Goal: Communication & Community: Answer question/provide support

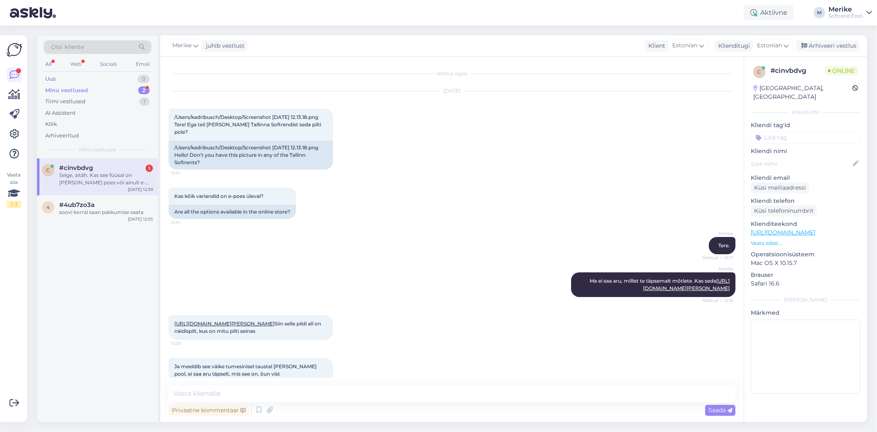
scroll to position [287, 0]
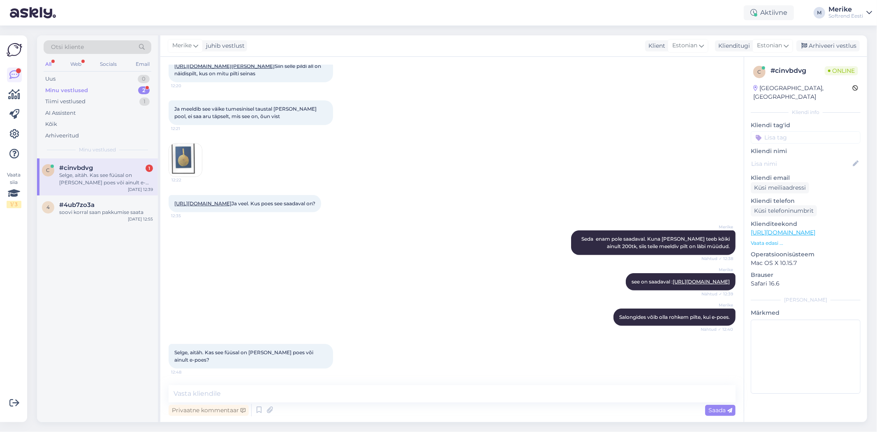
click at [70, 168] on span "#cinvbdvg" at bounding box center [76, 167] width 34 height 7
click at [186, 395] on textarea at bounding box center [452, 393] width 567 height 17
click at [177, 396] on textarea "rocca salongis on senal olemas" at bounding box center [452, 393] width 567 height 17
click at [273, 392] on textarea "Rocca salongis on senal olemas" at bounding box center [452, 393] width 567 height 17
click at [287, 396] on textarea "Rocca salongis on olemas" at bounding box center [452, 393] width 567 height 17
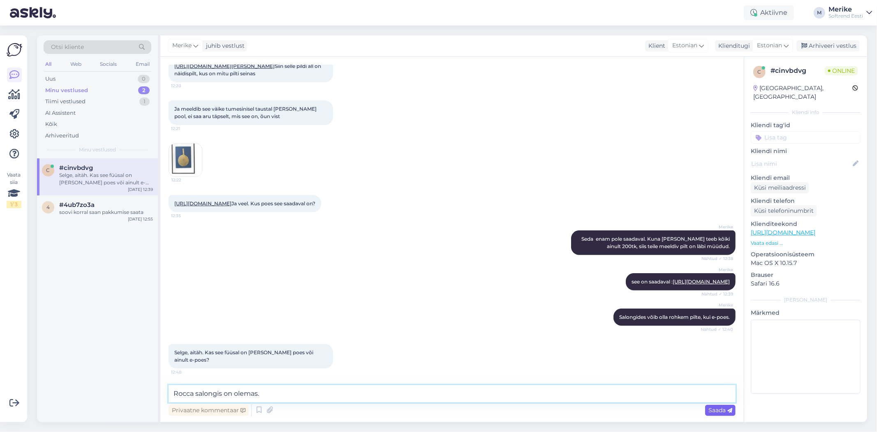
type textarea "Rocca salongis on olemas."
click at [716, 408] on span "Saada" at bounding box center [721, 409] width 24 height 7
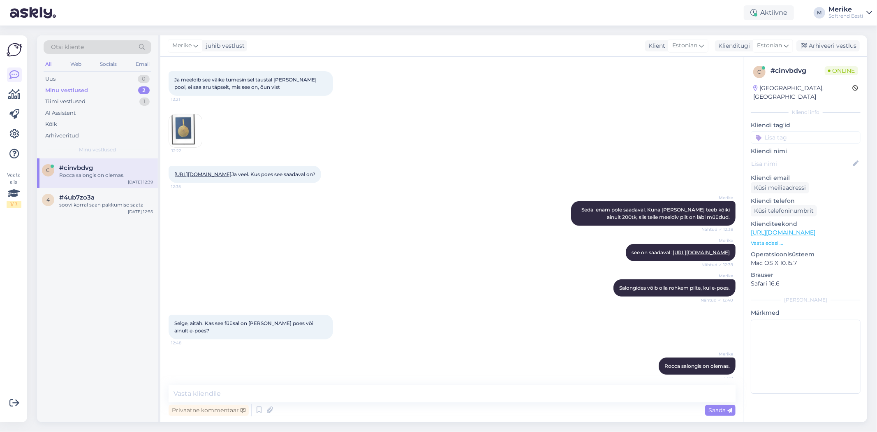
scroll to position [322, 0]
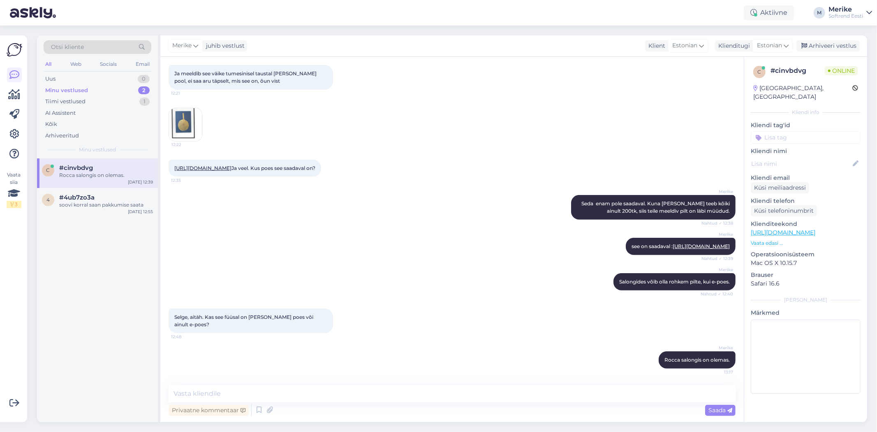
click at [66, 90] on div "Minu vestlused" at bounding box center [66, 90] width 43 height 8
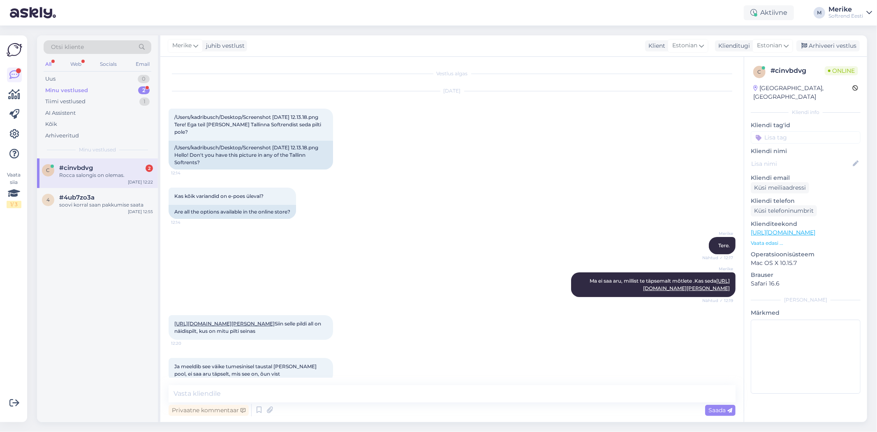
scroll to position [322, 0]
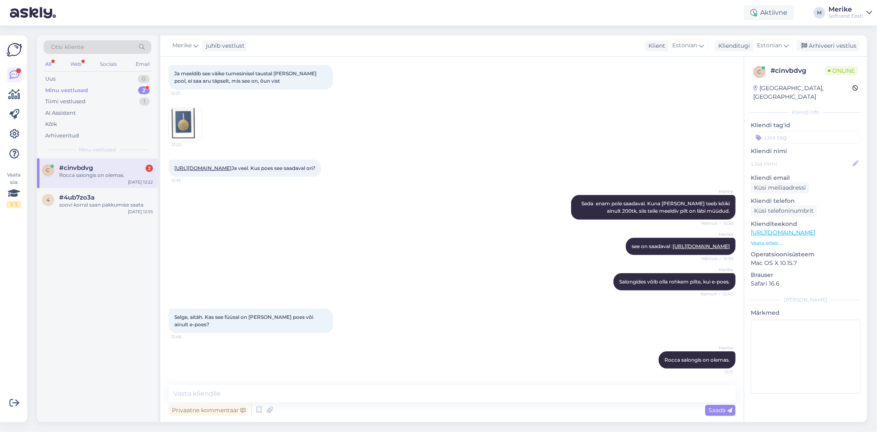
click at [102, 167] on div "#cinvbdvg 2" at bounding box center [106, 167] width 94 height 7
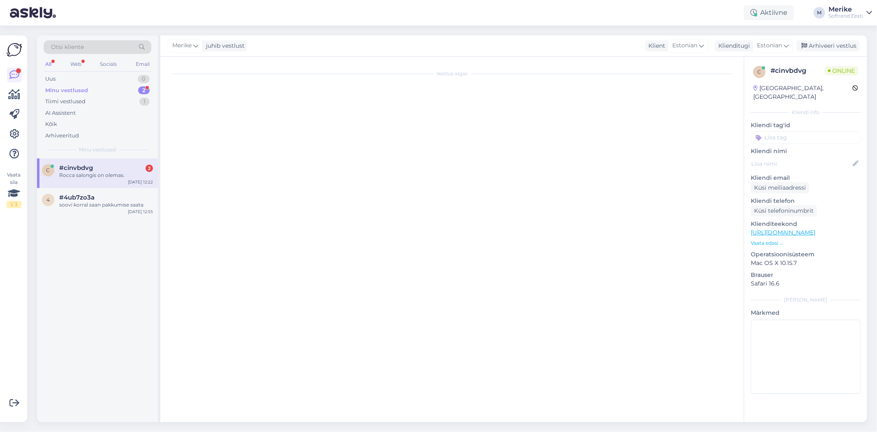
scroll to position [0, 0]
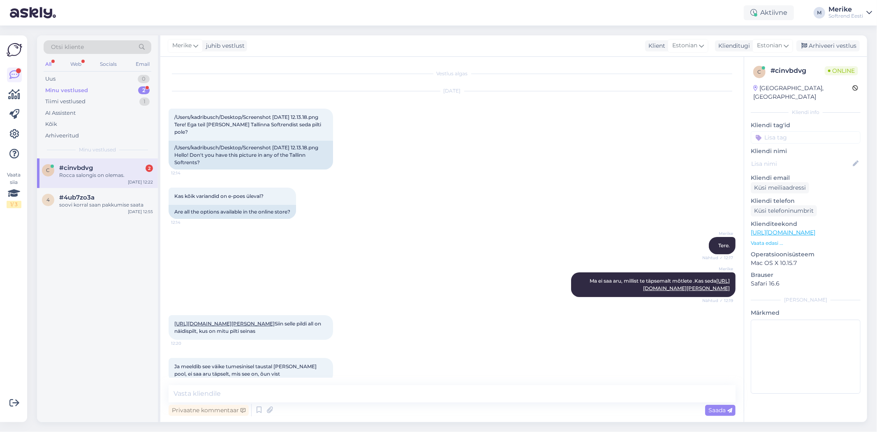
click at [88, 171] on span "#cinvbdvg" at bounding box center [76, 167] width 34 height 7
click at [79, 199] on span "#4ub7zo3a" at bounding box center [76, 197] width 35 height 7
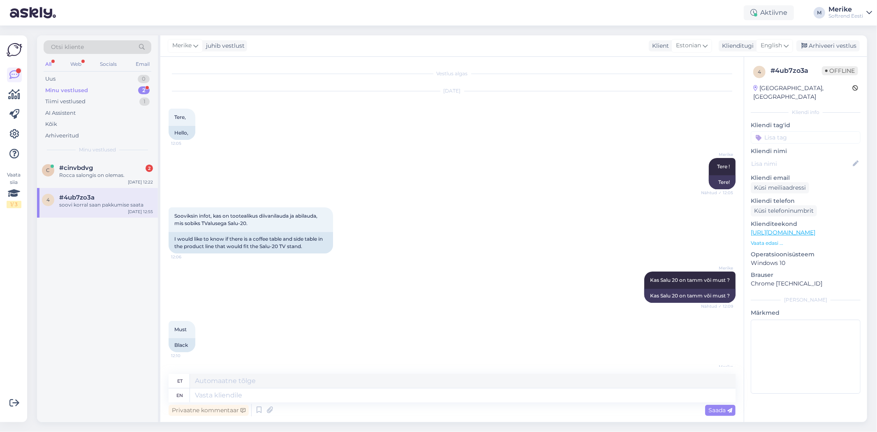
scroll to position [338, 0]
